Goal: Information Seeking & Learning: Check status

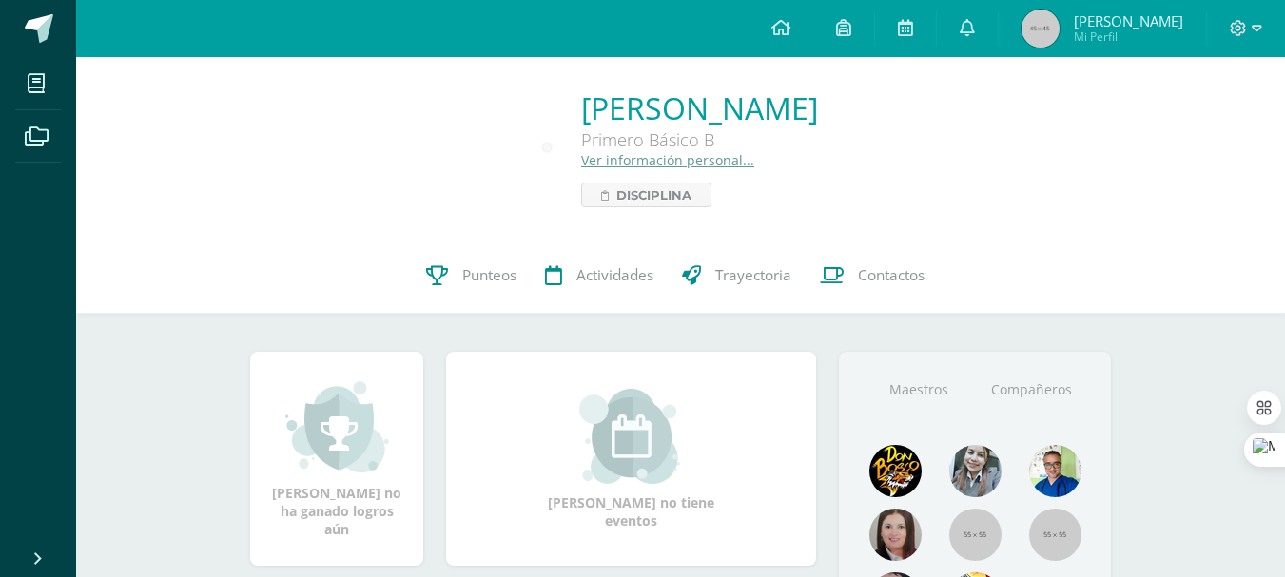
click at [1017, 371] on link "Compañeros" at bounding box center [1031, 390] width 112 height 49
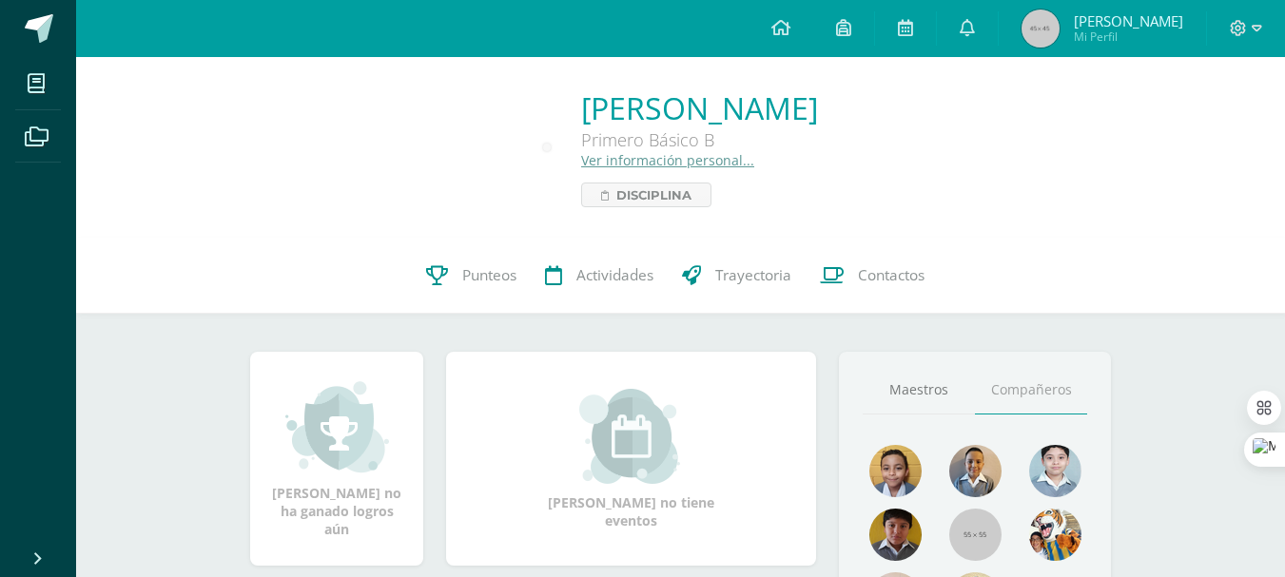
scroll to position [222, 0]
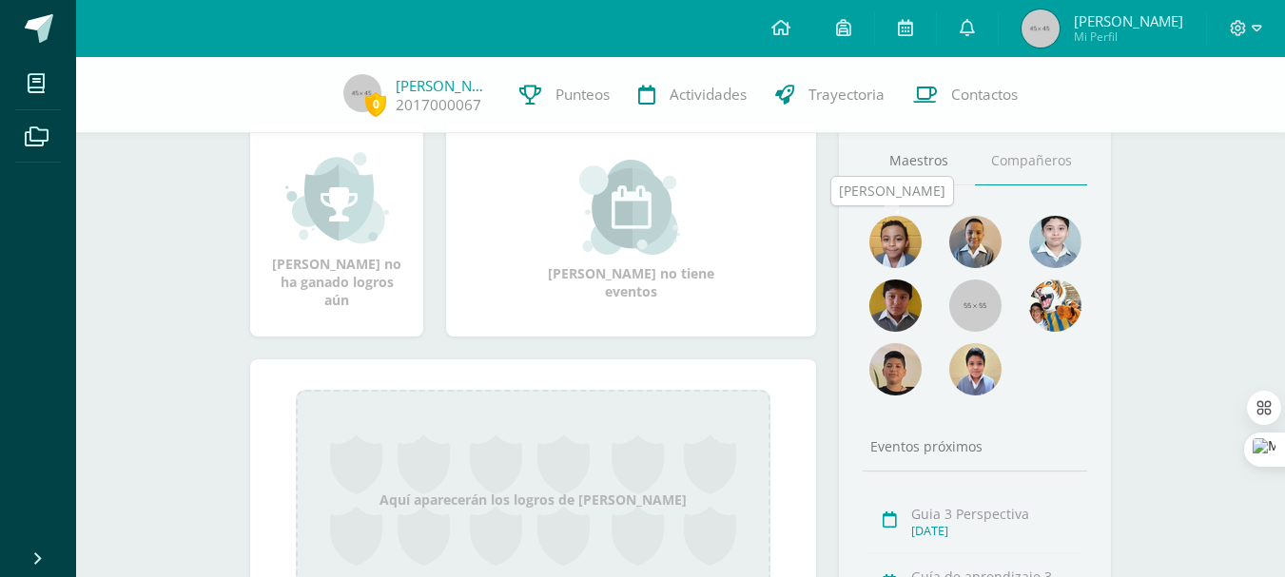
click at [904, 248] on img at bounding box center [895, 242] width 52 height 52
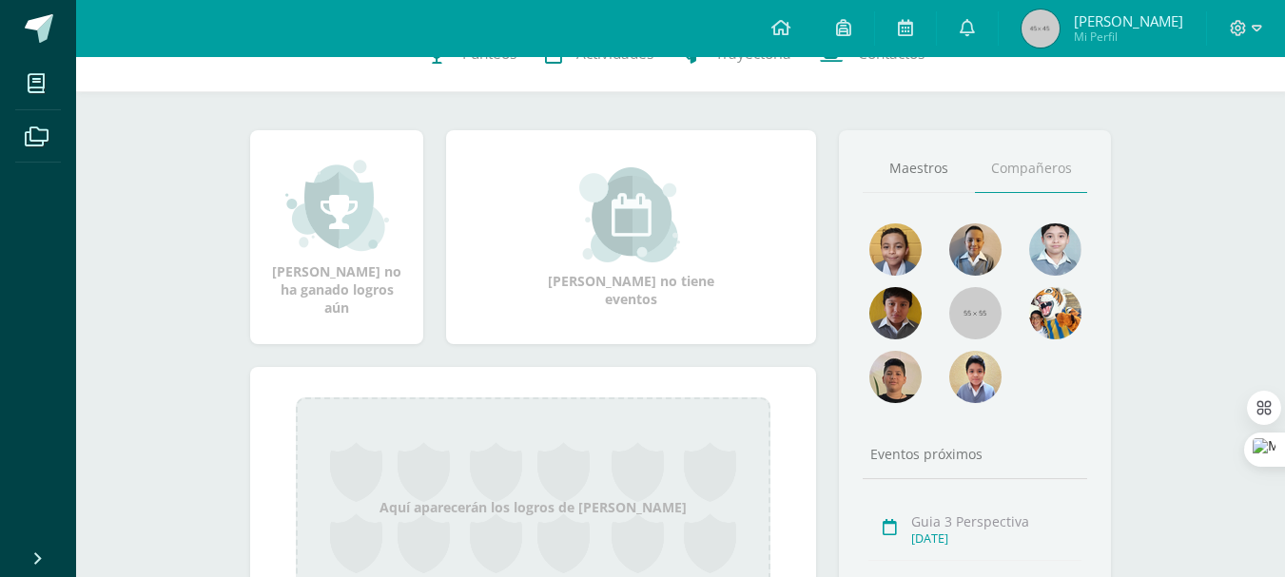
scroll to position [0, 0]
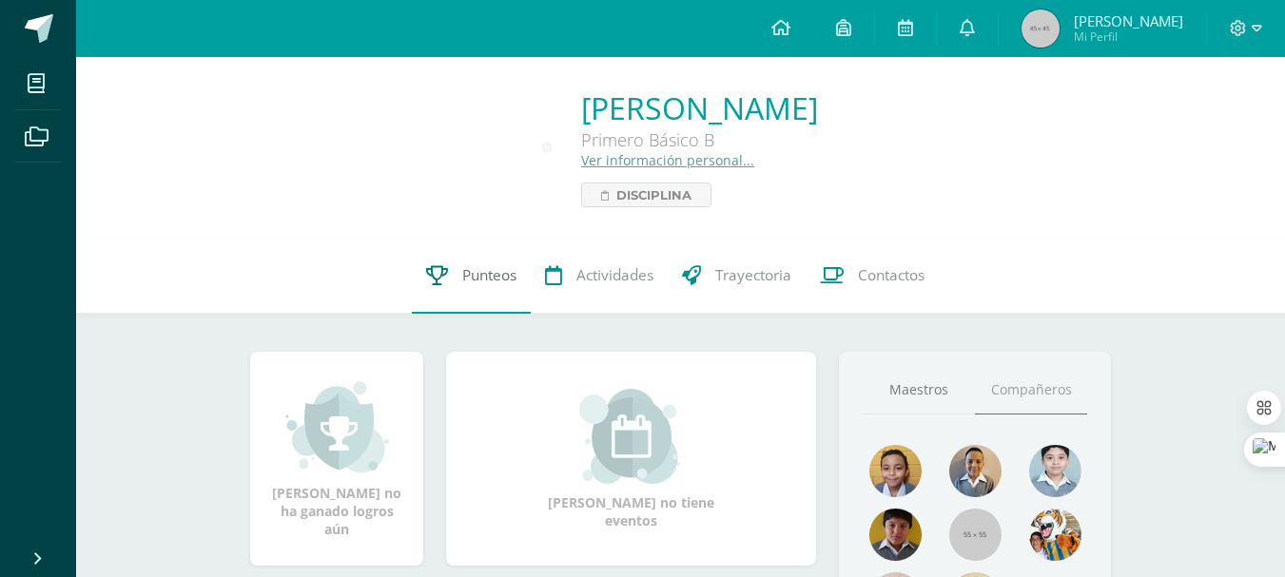
click at [452, 265] on link "Punteos" at bounding box center [471, 276] width 119 height 76
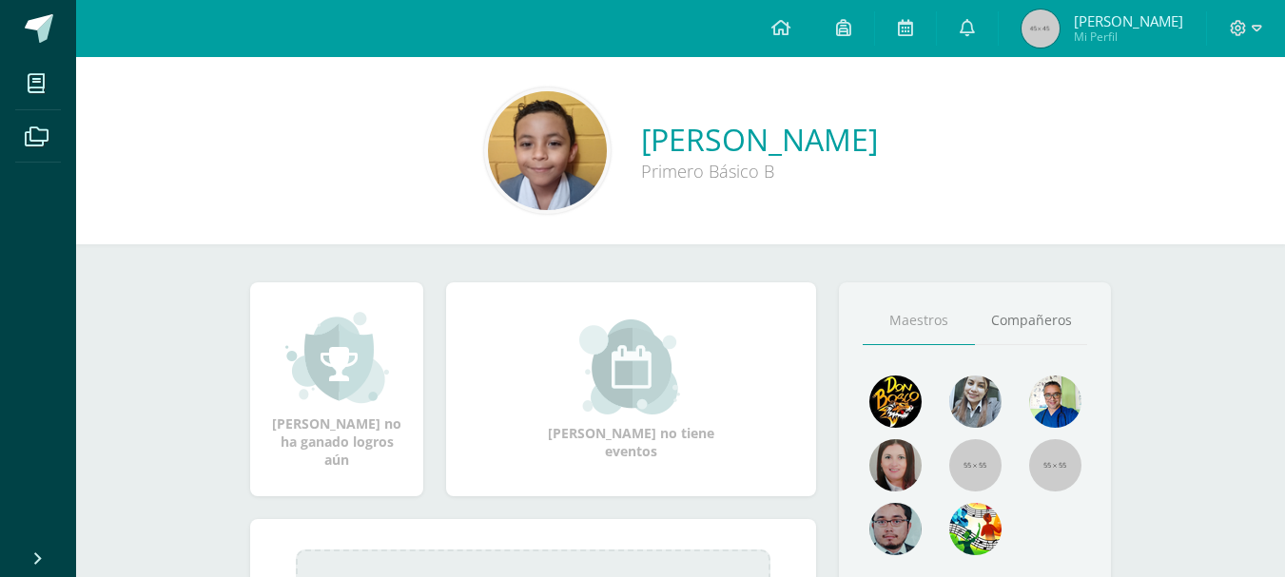
click at [488, 143] on img at bounding box center [547, 150] width 119 height 119
drag, startPoint x: 905, startPoint y: 328, endPoint x: 912, endPoint y: 344, distance: 17.5
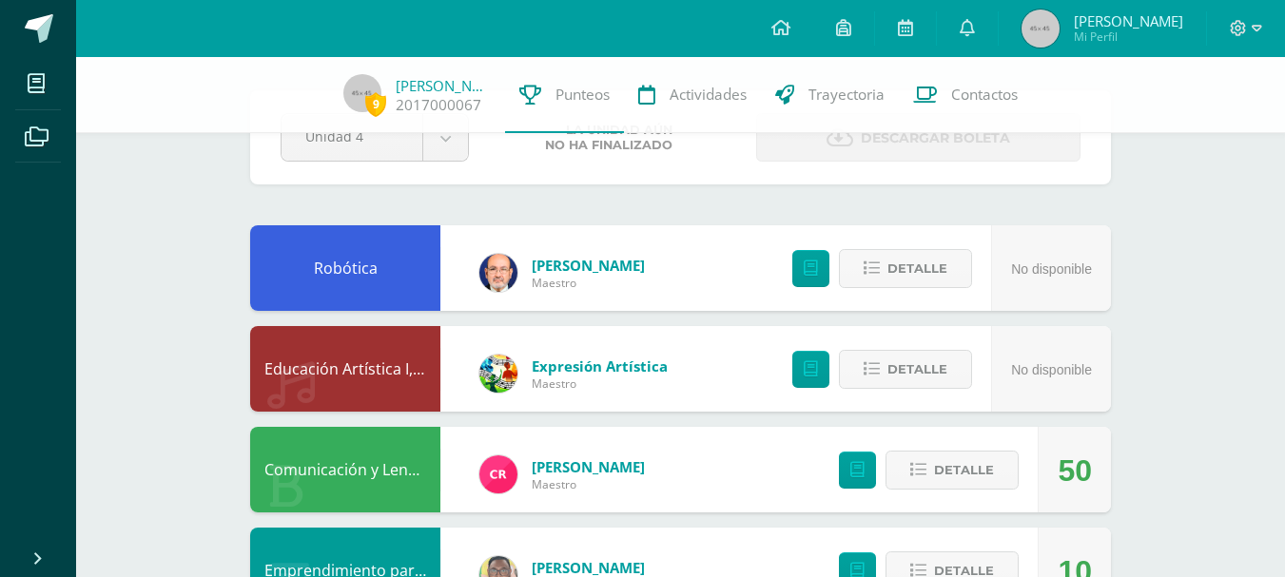
scroll to position [222, 0]
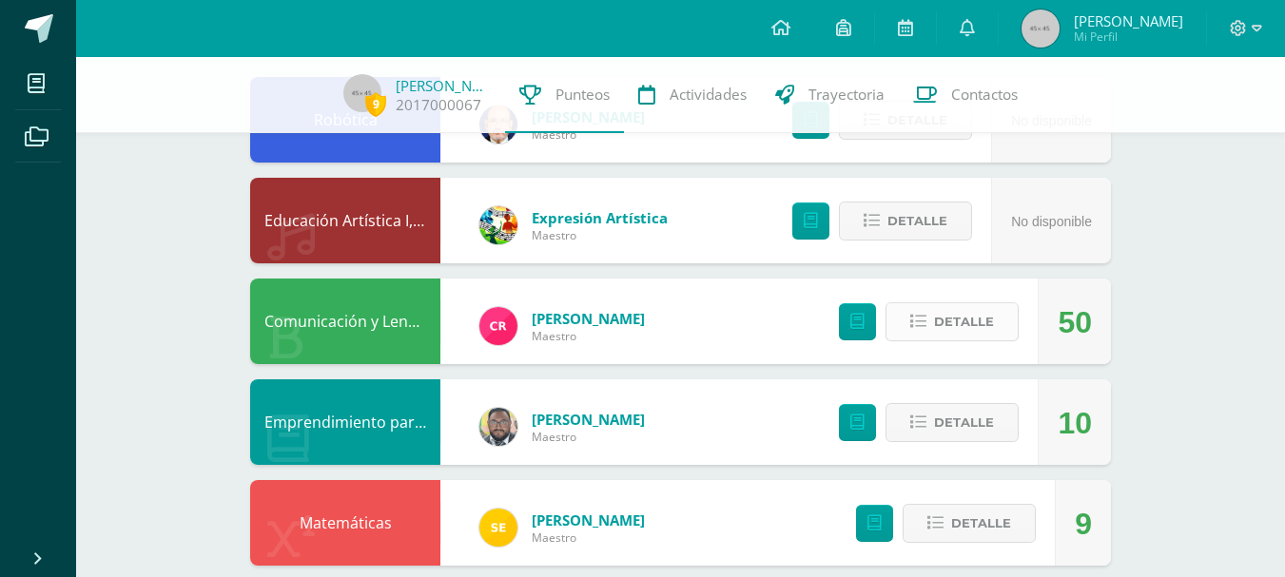
click at [1009, 315] on button "Detalle" at bounding box center [951, 321] width 133 height 39
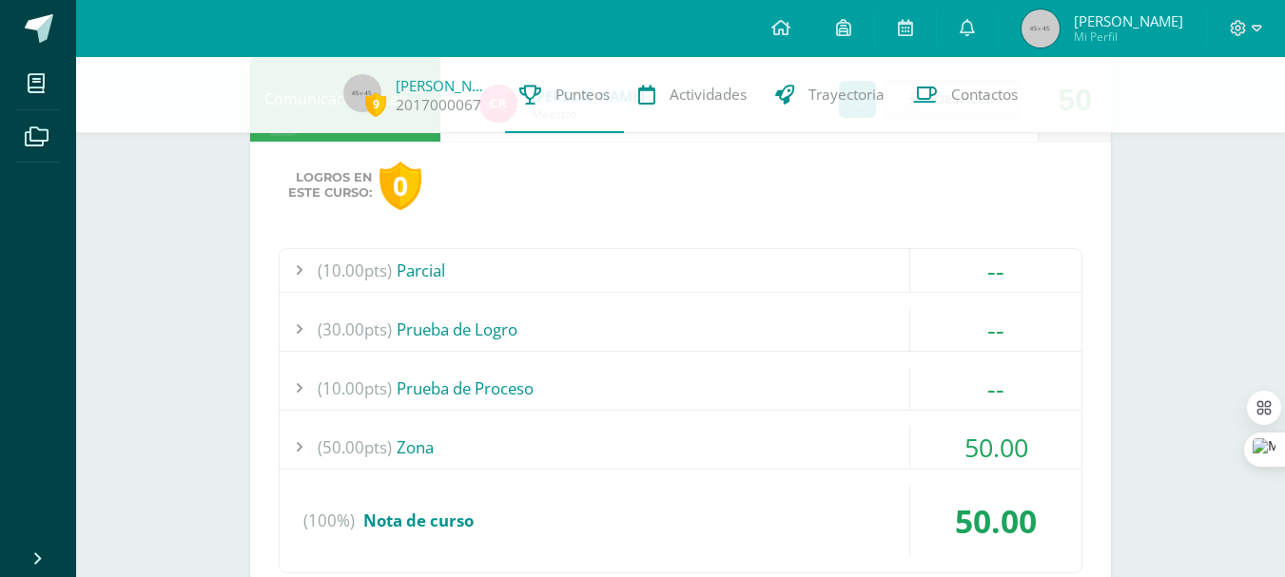
scroll to position [666, 0]
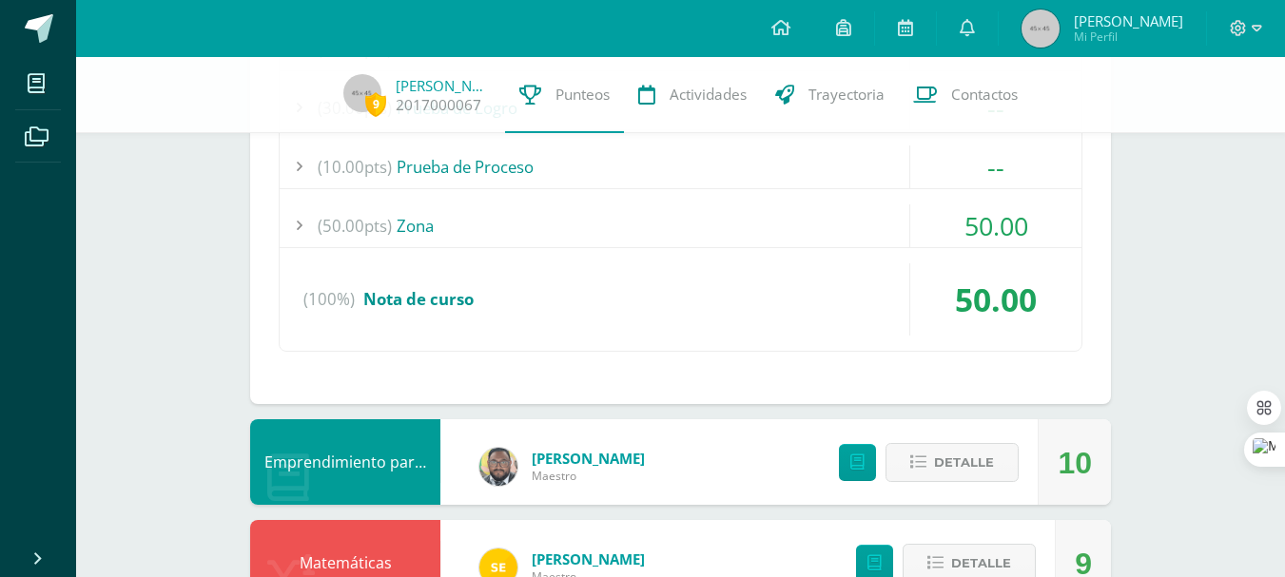
click at [1004, 242] on span "50.00" at bounding box center [996, 225] width 64 height 35
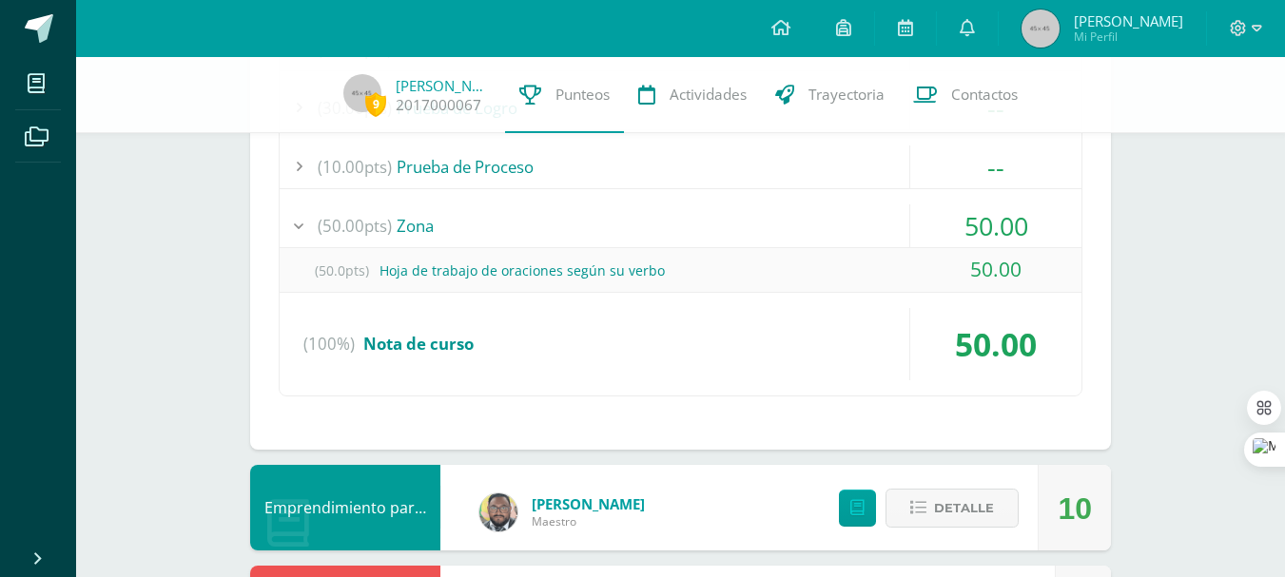
click at [1004, 242] on span "50.00" at bounding box center [996, 225] width 64 height 35
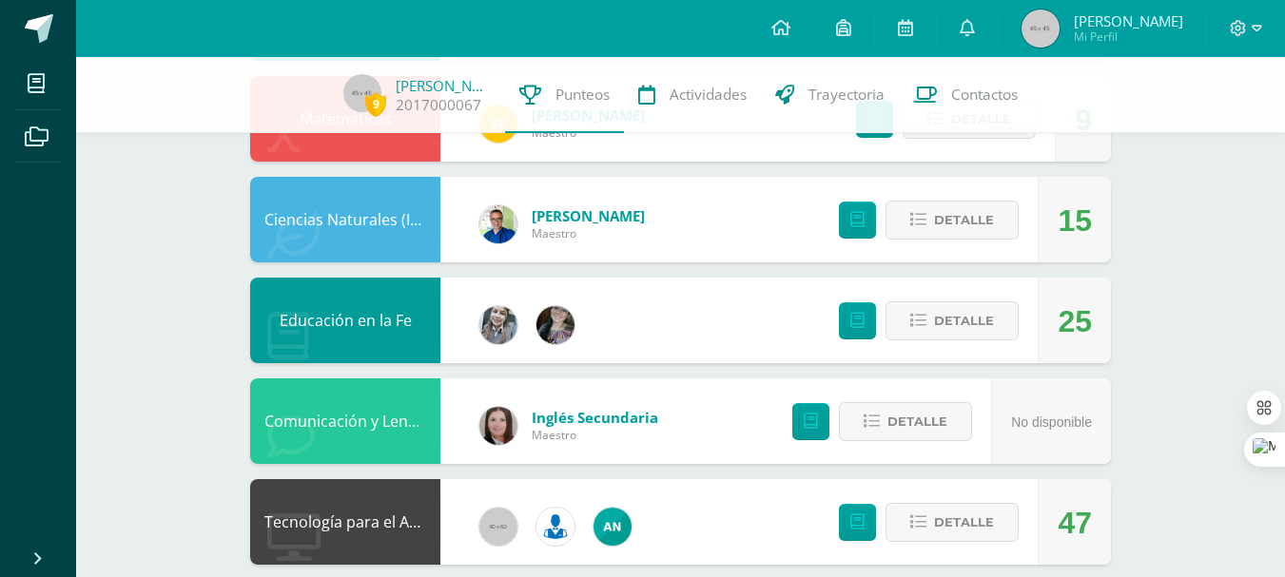
scroll to position [887, 0]
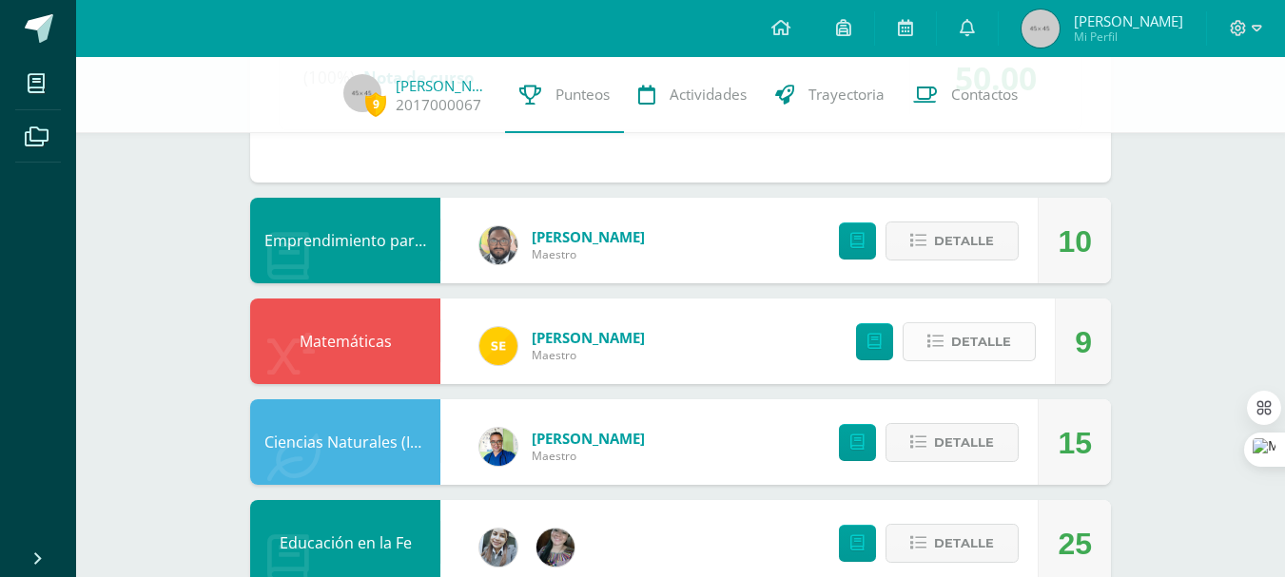
click at [1003, 345] on span "Detalle" at bounding box center [981, 341] width 60 height 35
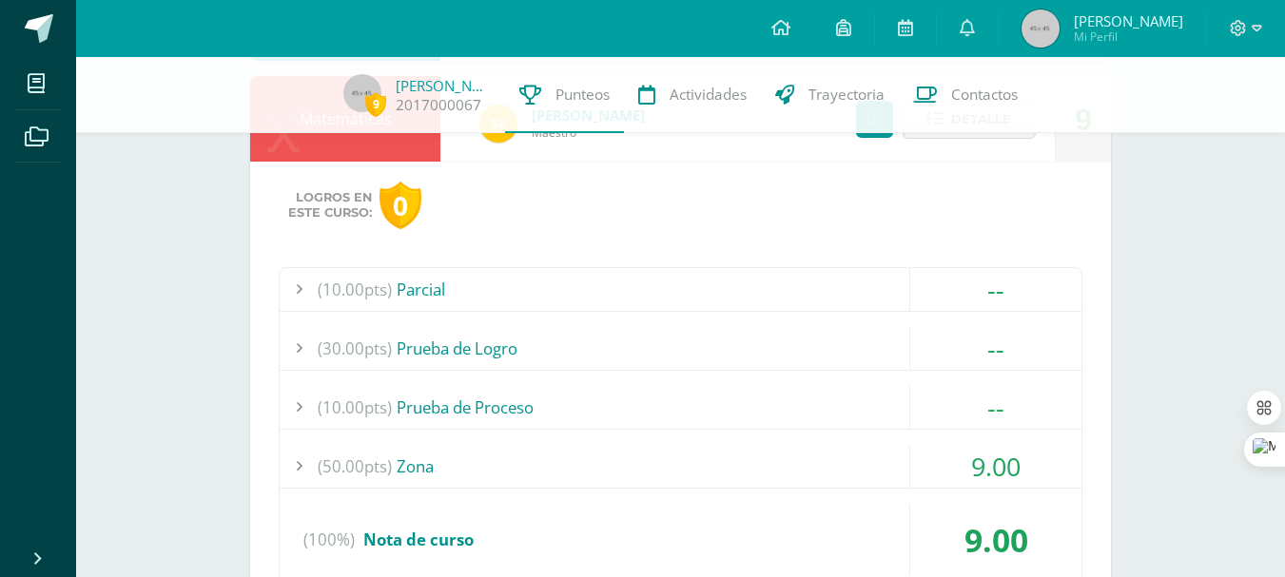
scroll to position [1331, 0]
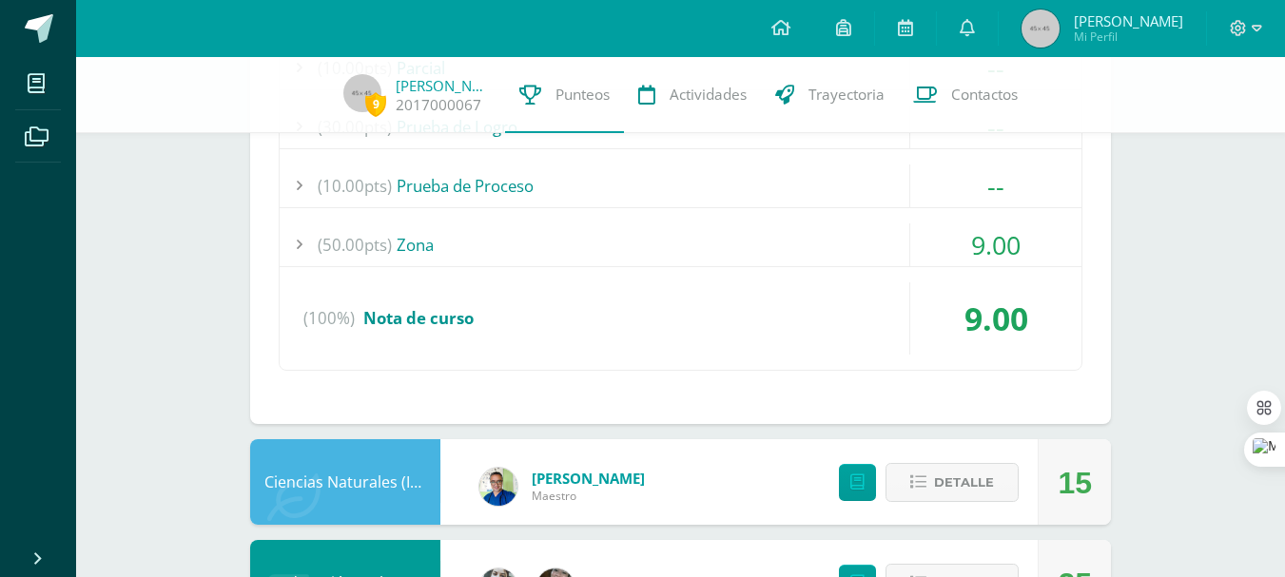
click at [969, 229] on div "9.00" at bounding box center [995, 244] width 172 height 43
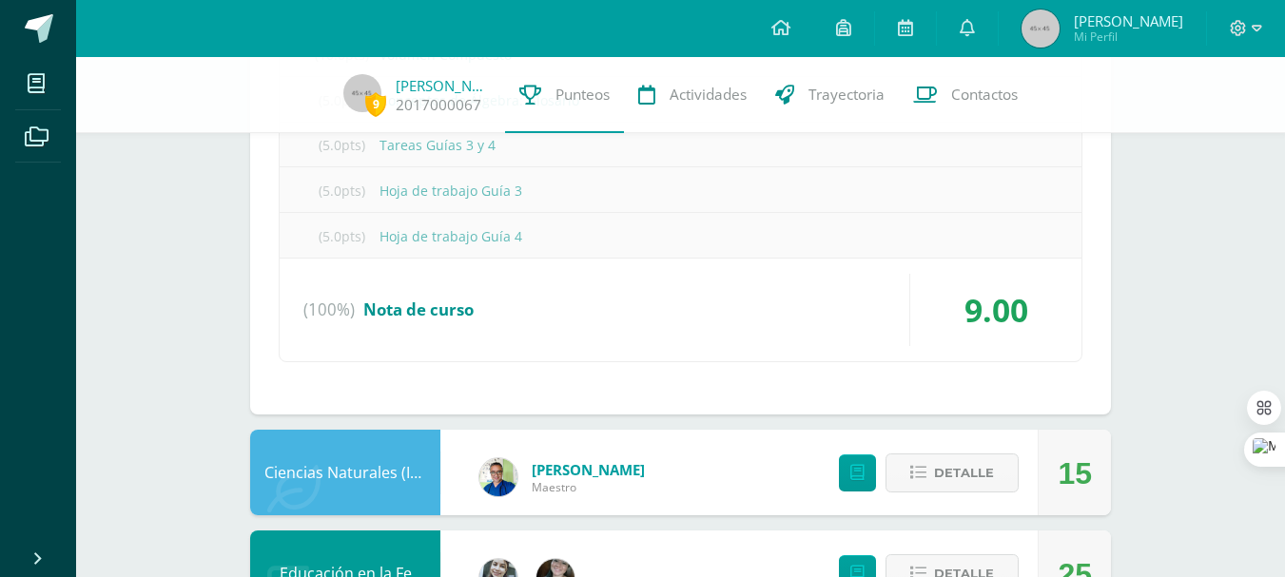
scroll to position [1997, 0]
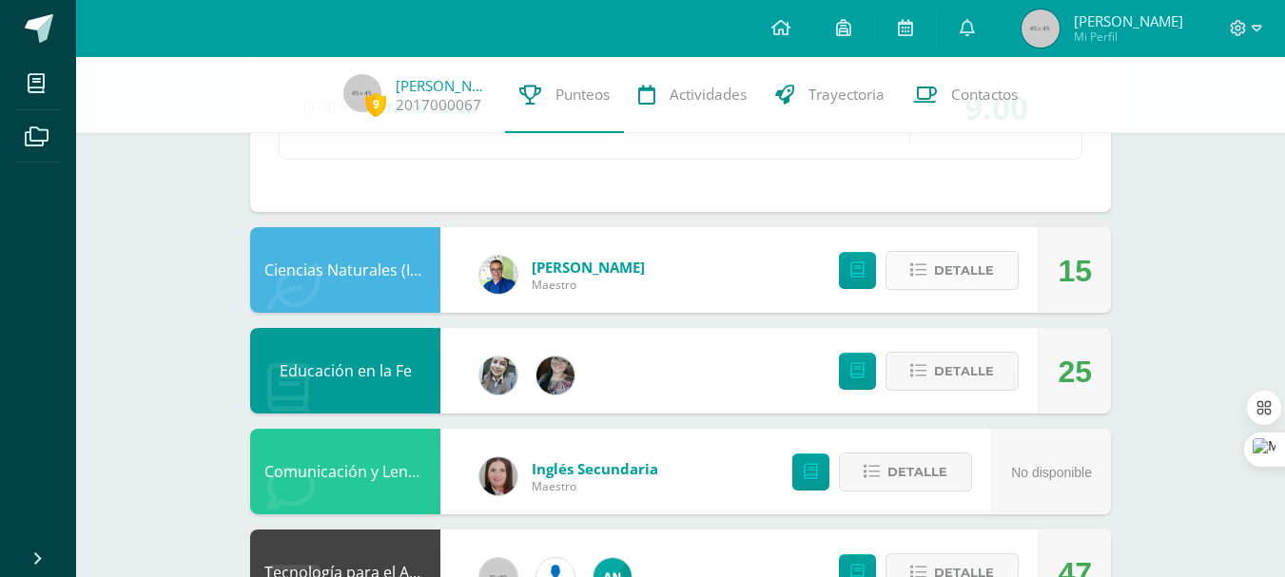
click at [945, 255] on span "Detalle" at bounding box center [964, 270] width 60 height 35
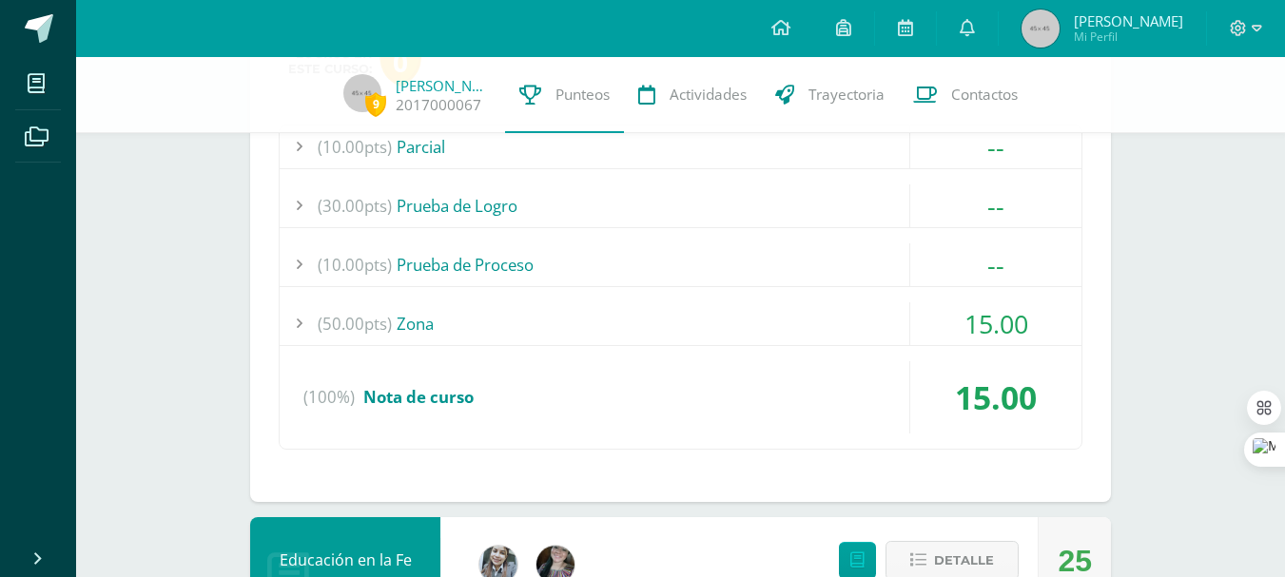
scroll to position [2441, 0]
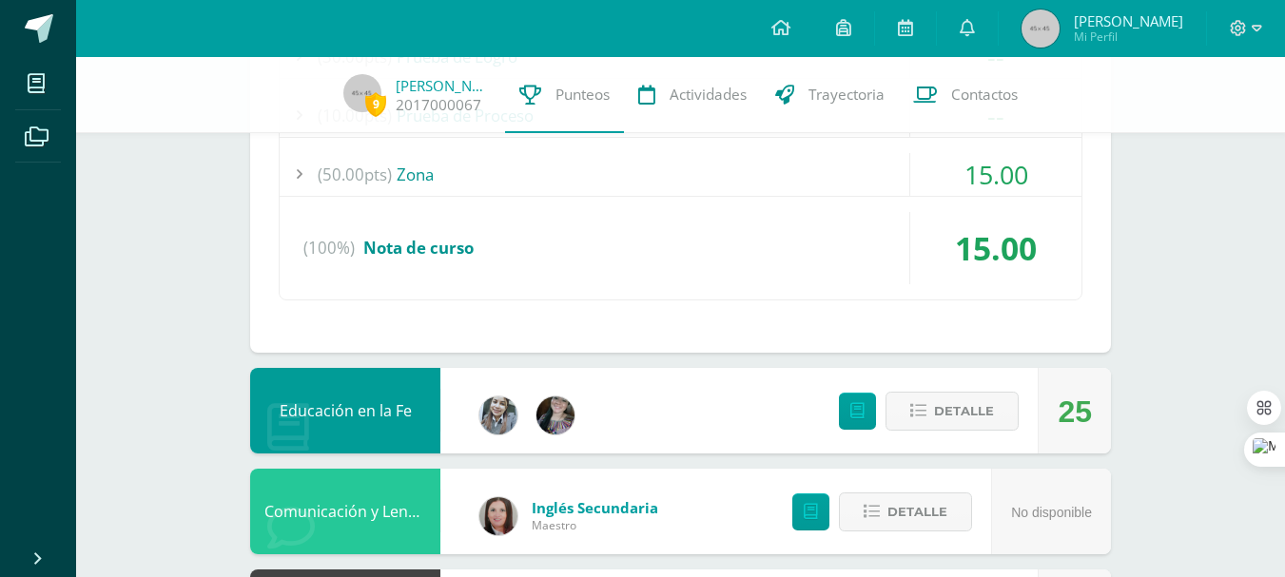
click at [920, 137] on div "(10.00pts) Prueba de Proceso --" at bounding box center [681, 116] width 802 height 44
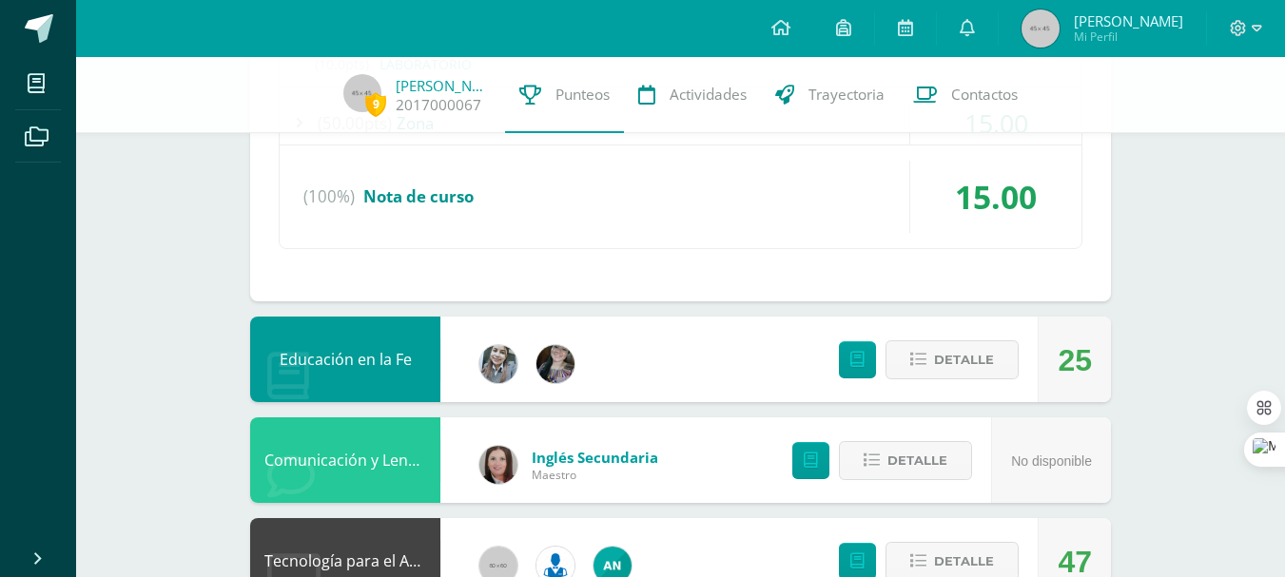
scroll to position [2208, 0]
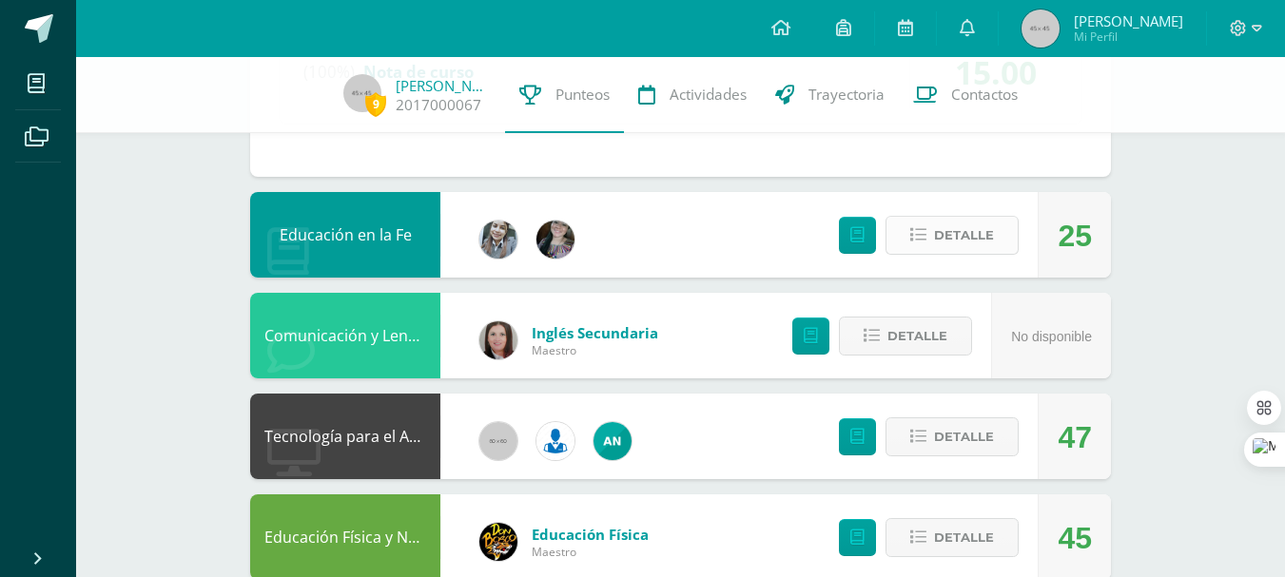
click at [914, 219] on button "Detalle" at bounding box center [951, 235] width 133 height 39
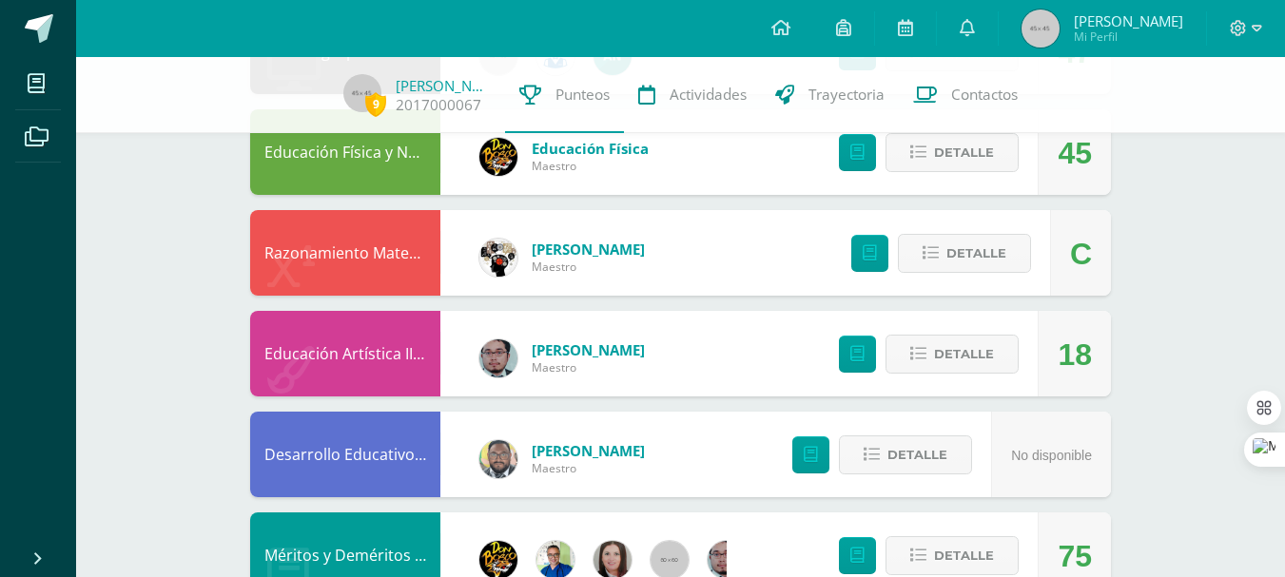
scroll to position [2874, 0]
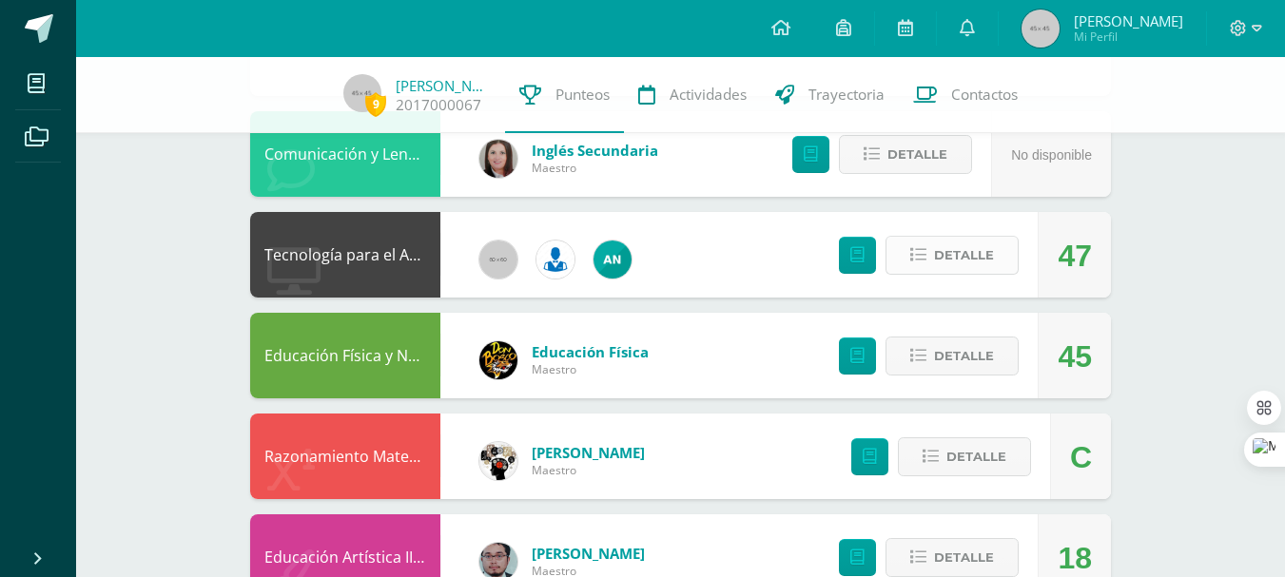
click at [975, 263] on span "Detalle" at bounding box center [964, 255] width 60 height 35
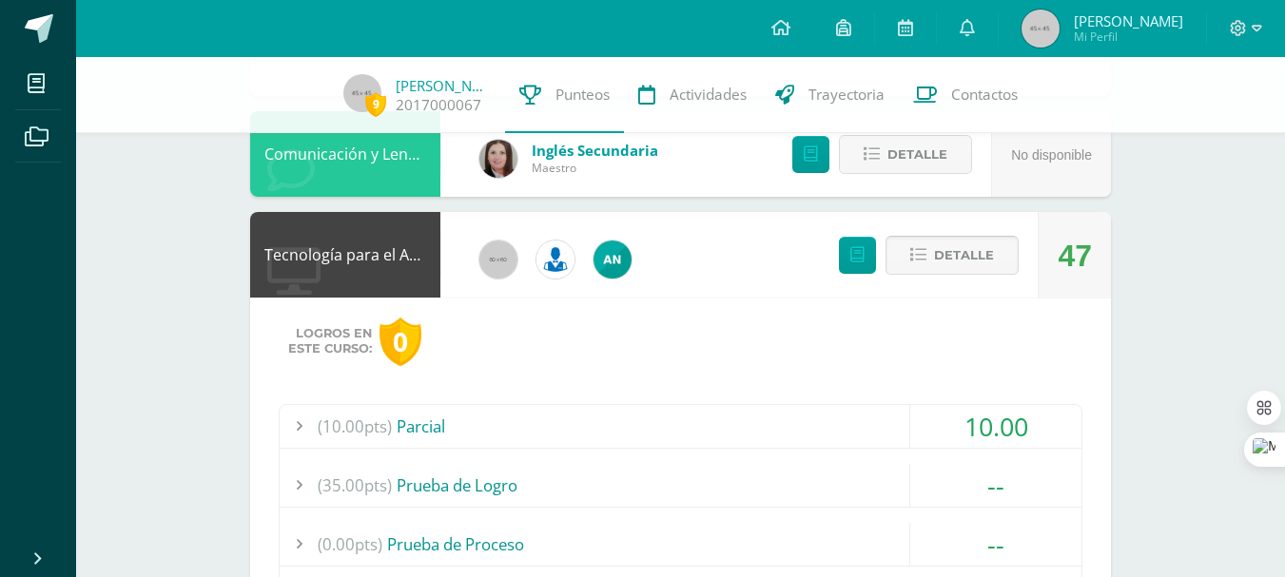
scroll to position [3095, 0]
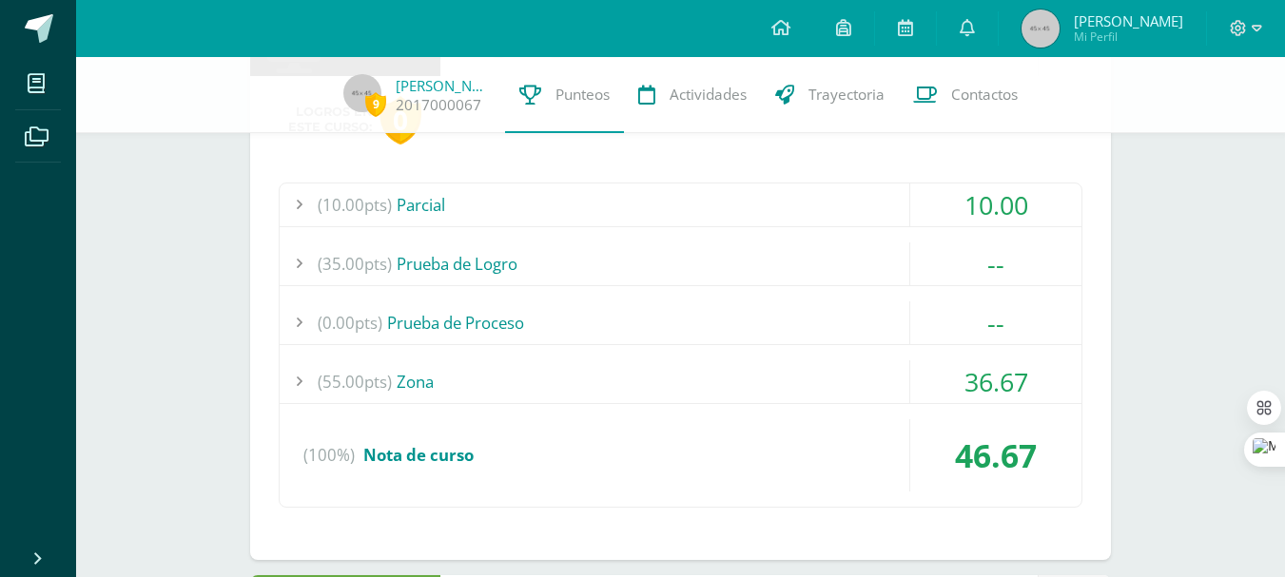
click at [970, 368] on span "36.67" at bounding box center [996, 381] width 64 height 35
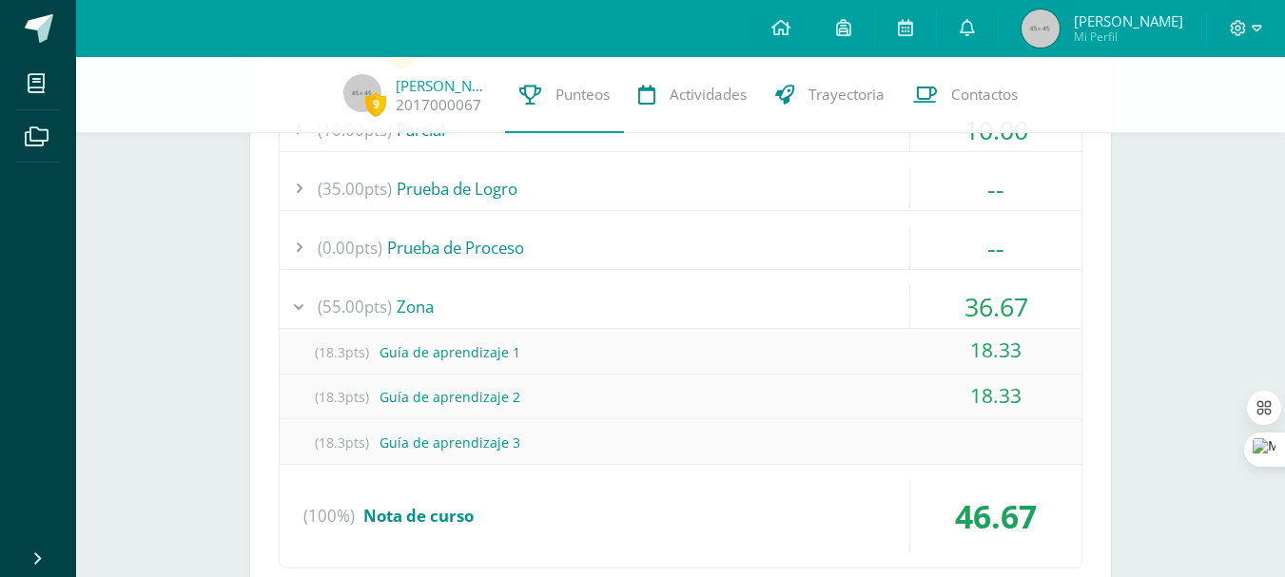
scroll to position [3050, 0]
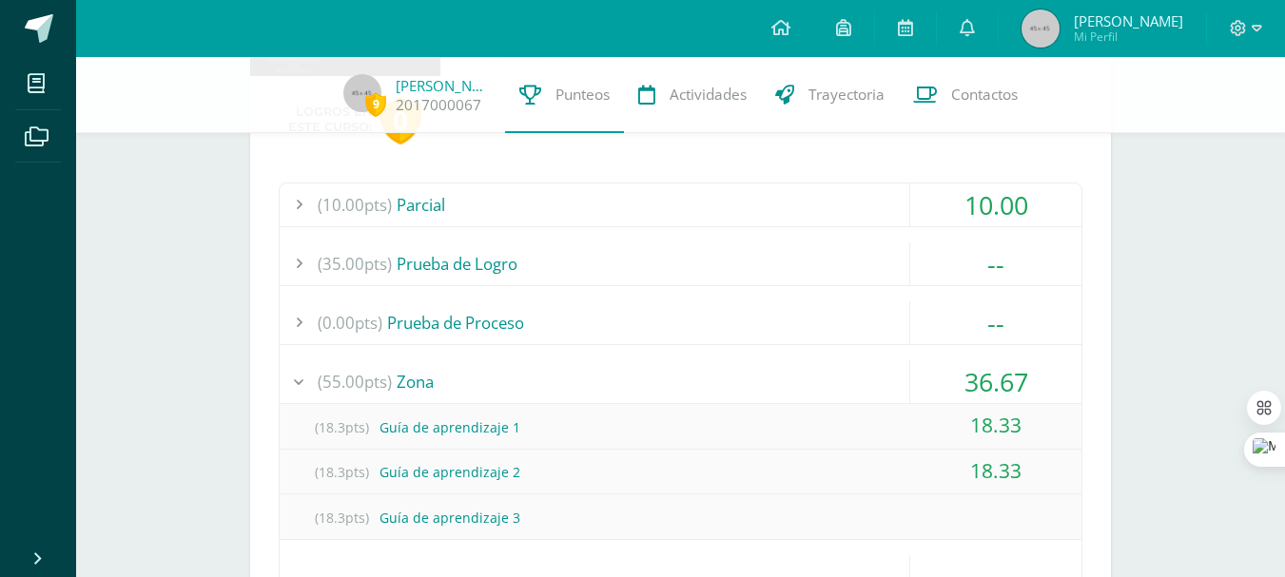
click at [1154, 9] on link "Sergio Emilio Mi Perfil" at bounding box center [1102, 28] width 207 height 57
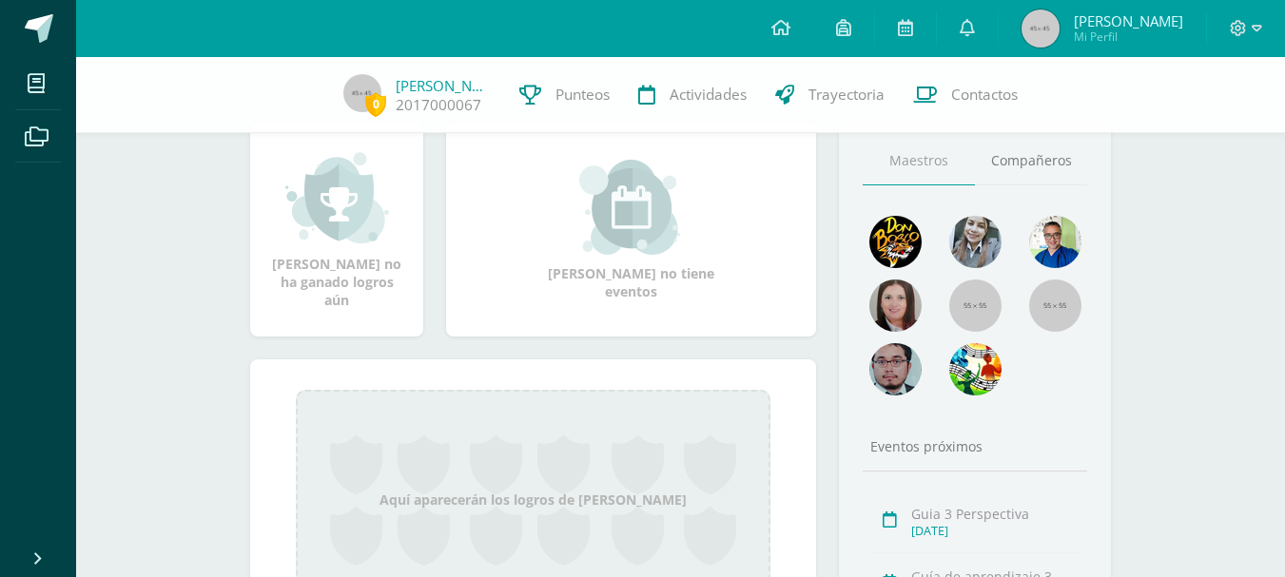
scroll to position [39, 0]
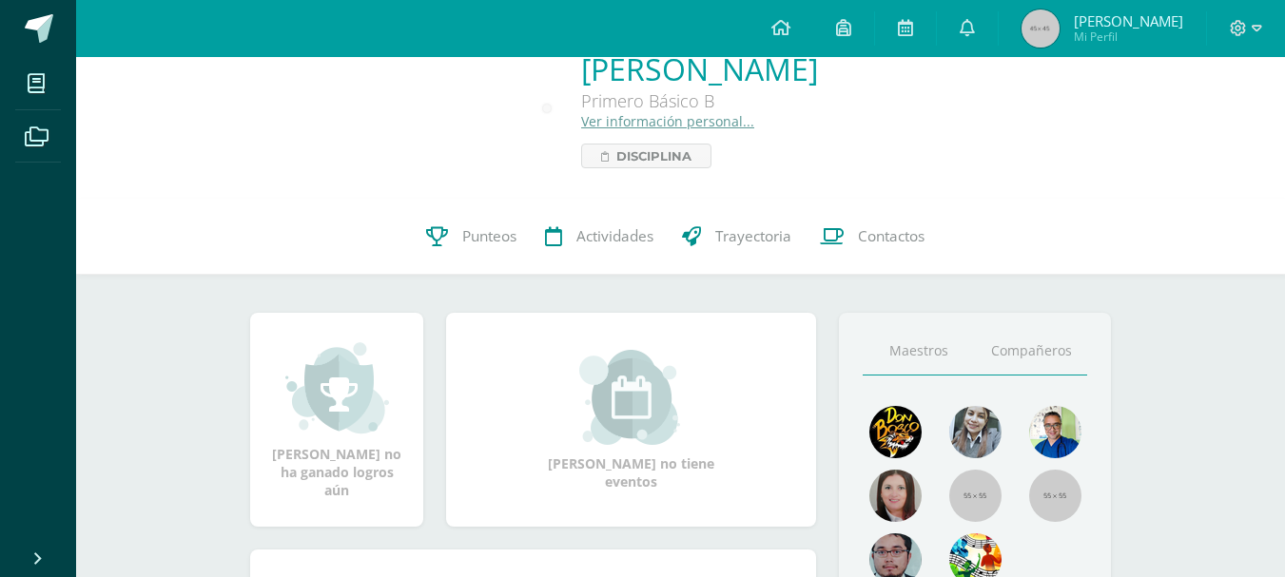
drag, startPoint x: 1027, startPoint y: 379, endPoint x: 1030, endPoint y: 368, distance: 11.8
click at [1030, 368] on link "Compañeros" at bounding box center [1031, 351] width 112 height 49
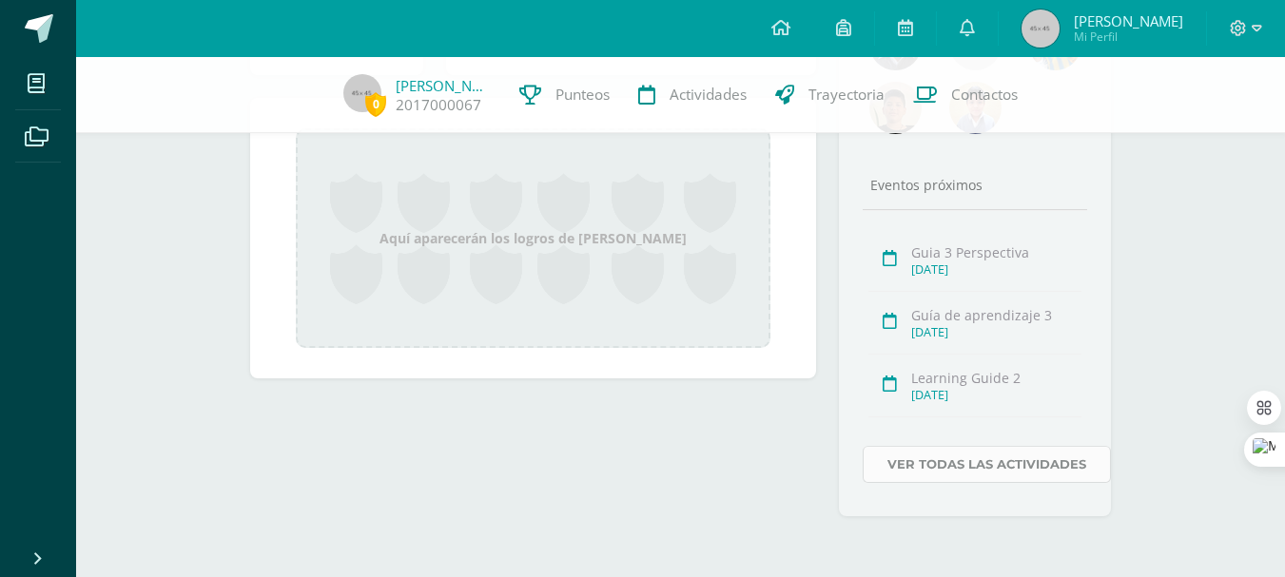
scroll to position [262, 0]
